Goal: Find specific page/section: Find specific page/section

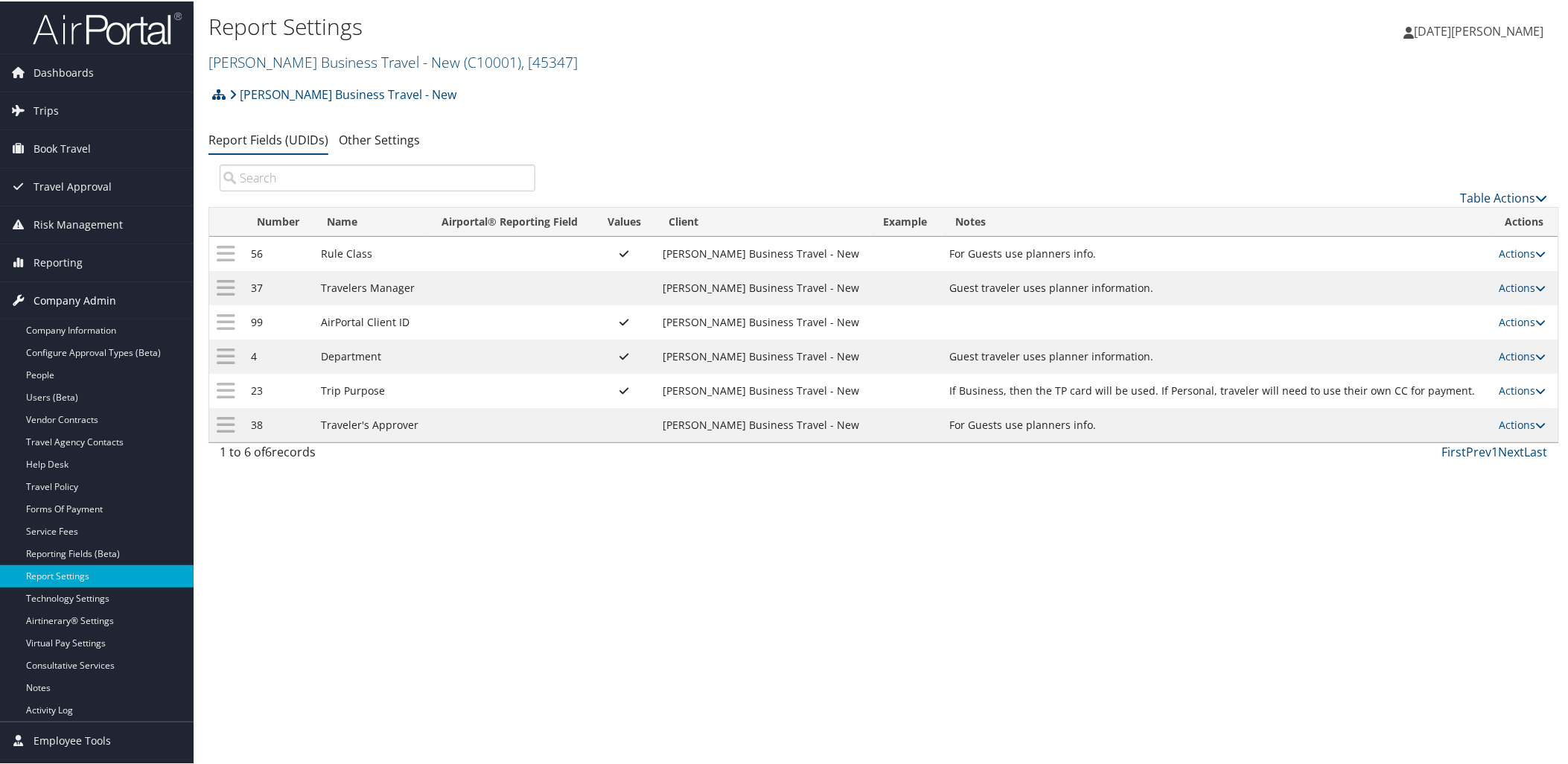
click at [46, 305] on span "Company Admin" at bounding box center [74, 299] width 83 height 37
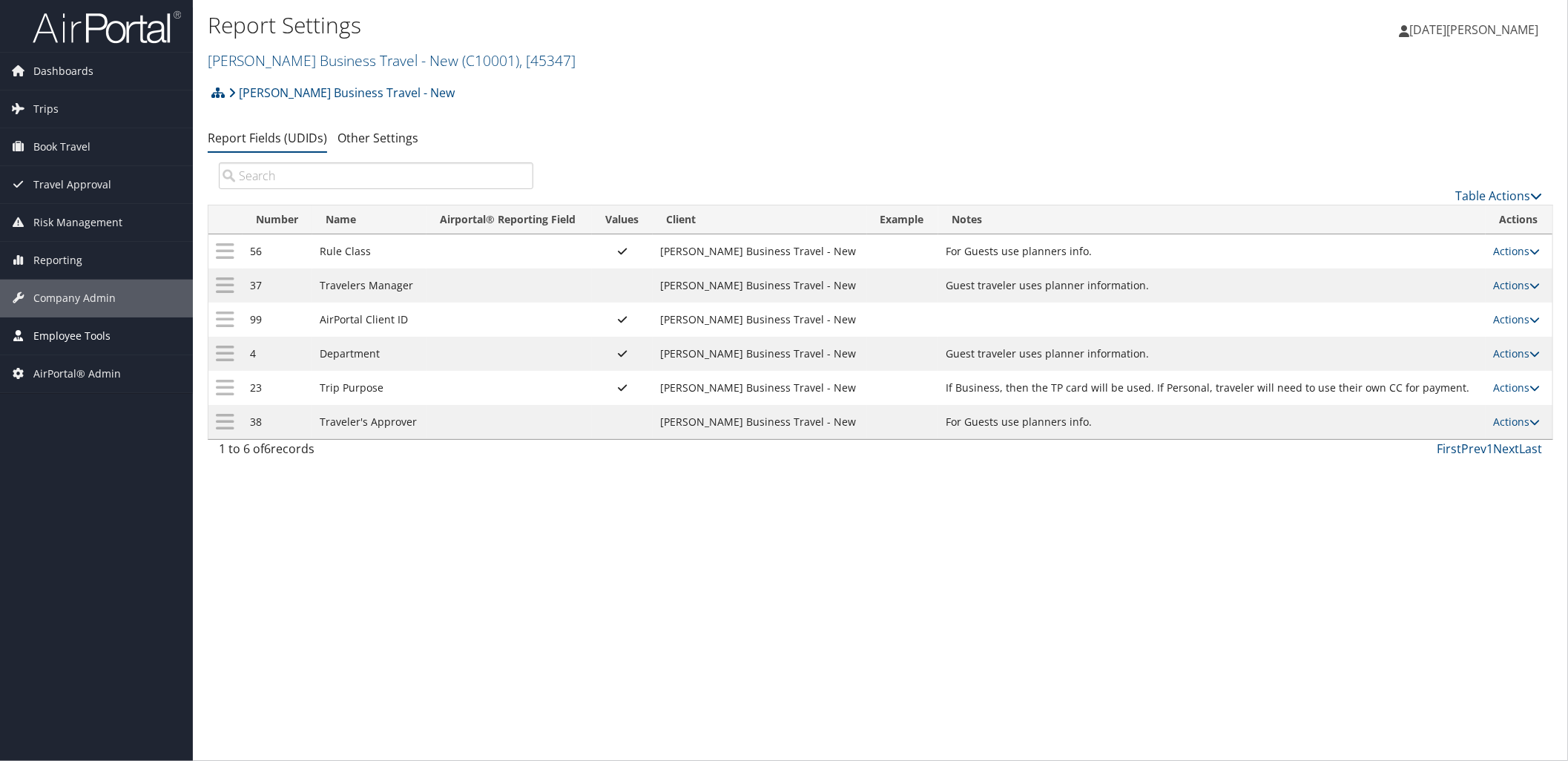
click at [43, 338] on span "Employee Tools" at bounding box center [71, 335] width 77 height 37
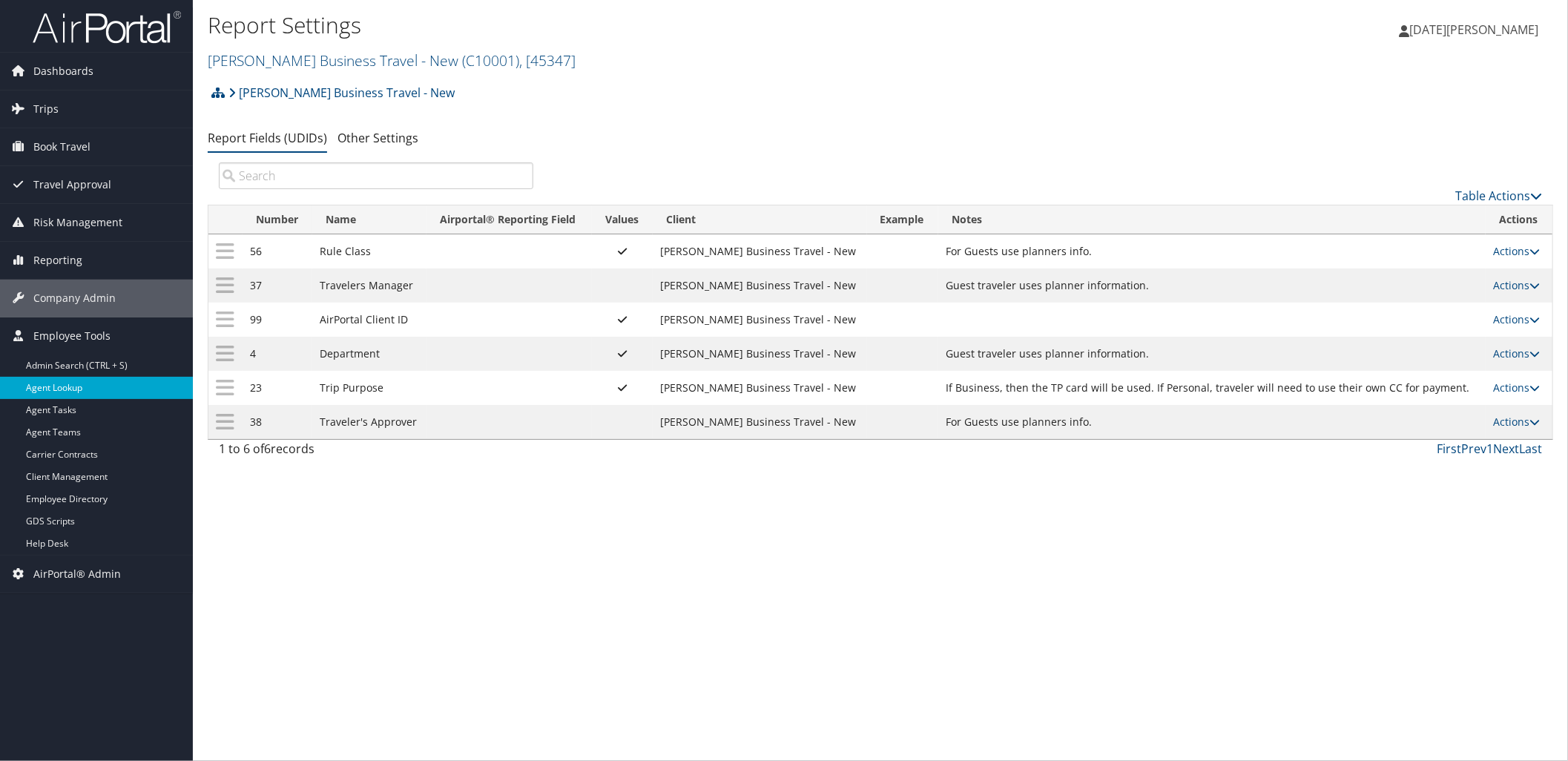
click at [60, 390] on link "Agent Lookup" at bounding box center [96, 388] width 192 height 22
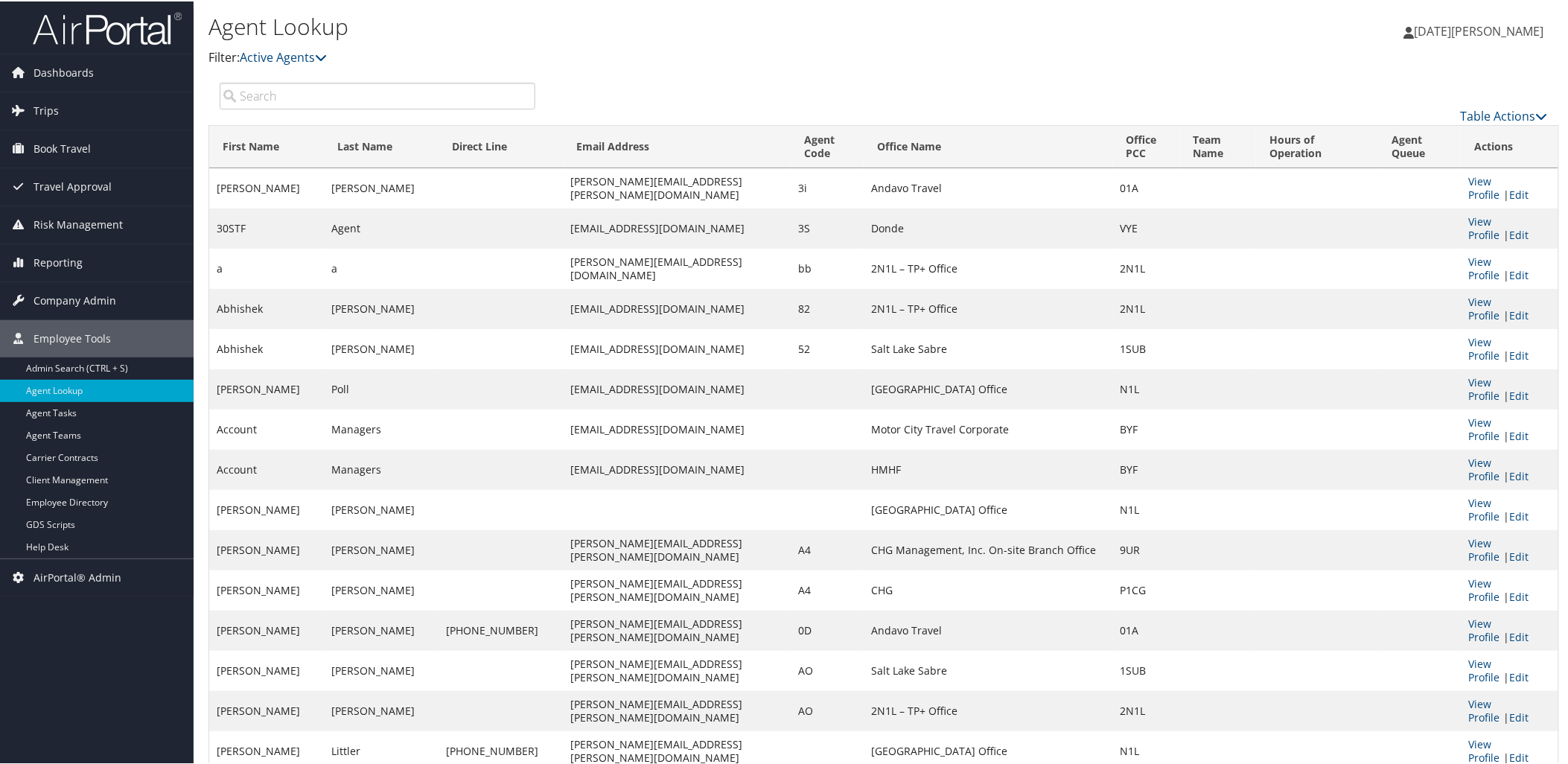
click at [373, 91] on input "search" at bounding box center [377, 95] width 315 height 27
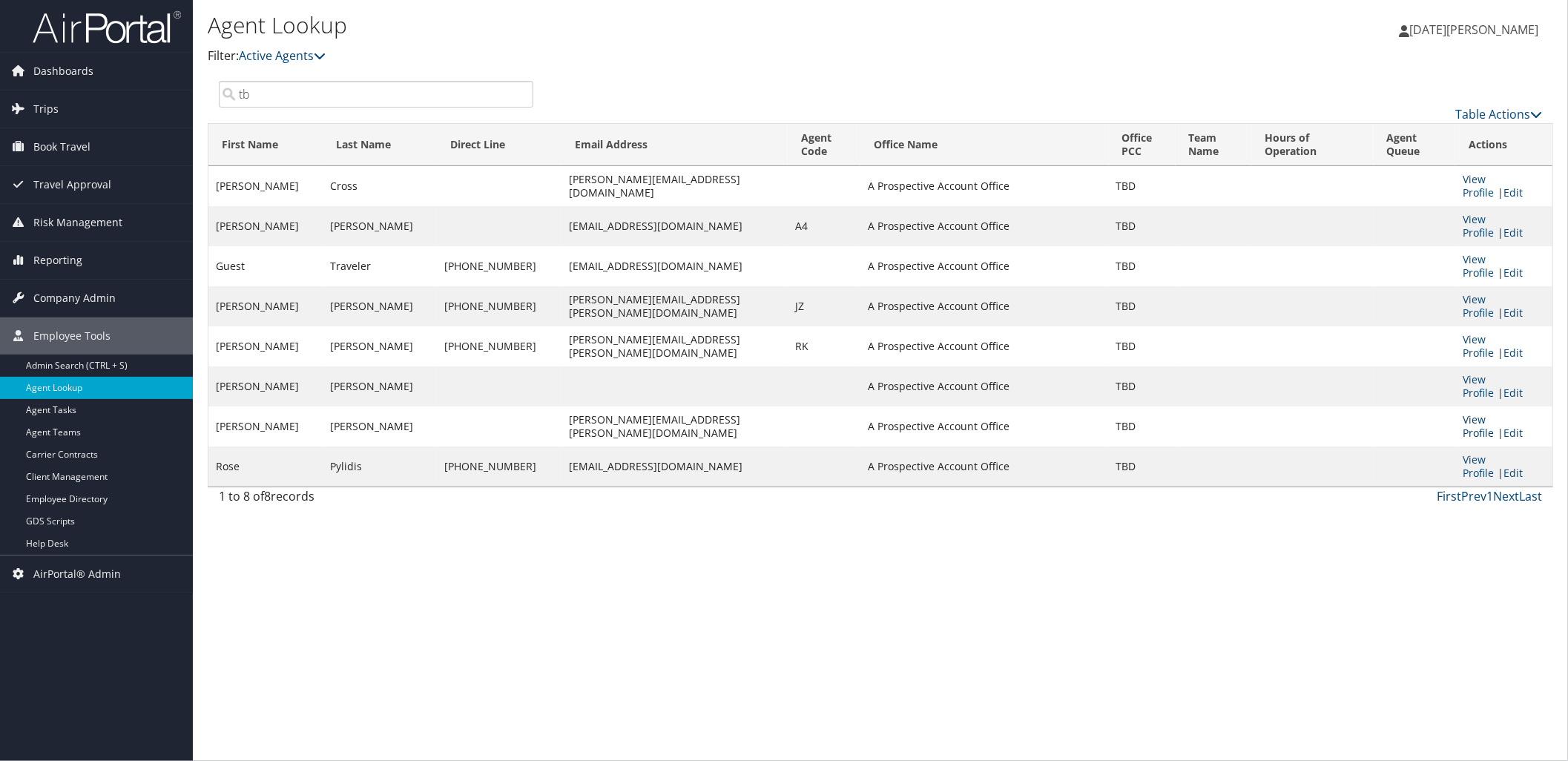
type input "tb"
